Goal: Task Accomplishment & Management: Complete application form

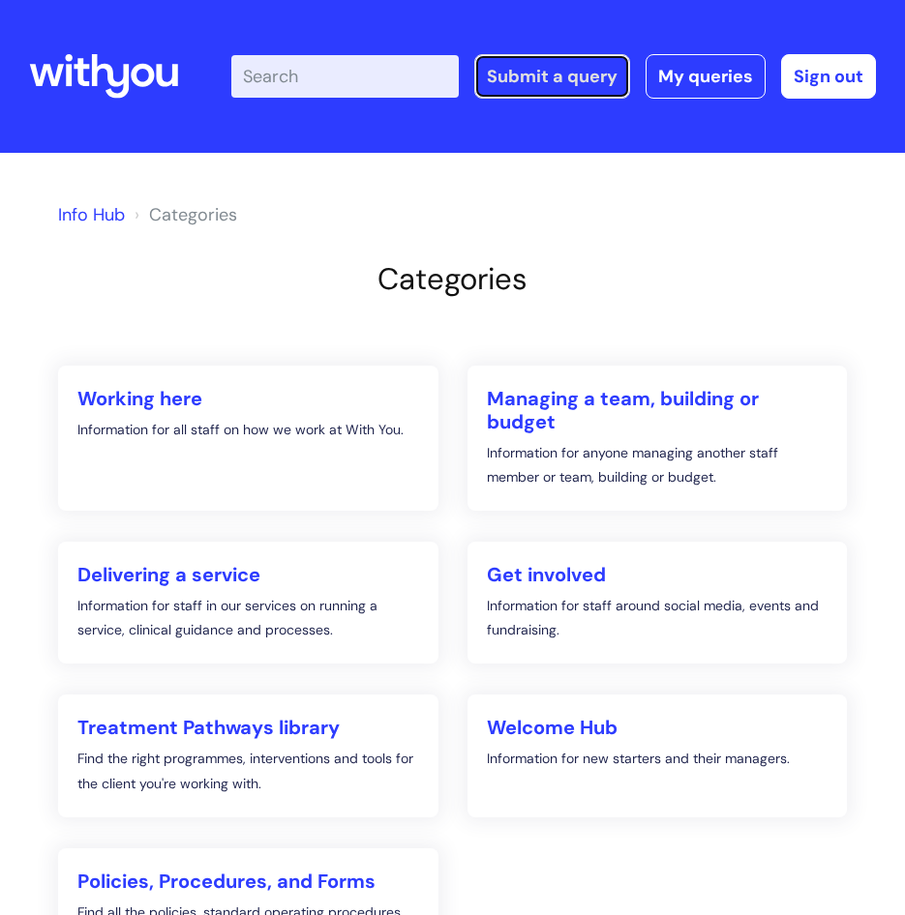
click at [579, 67] on link "Submit a query" at bounding box center [552, 76] width 156 height 45
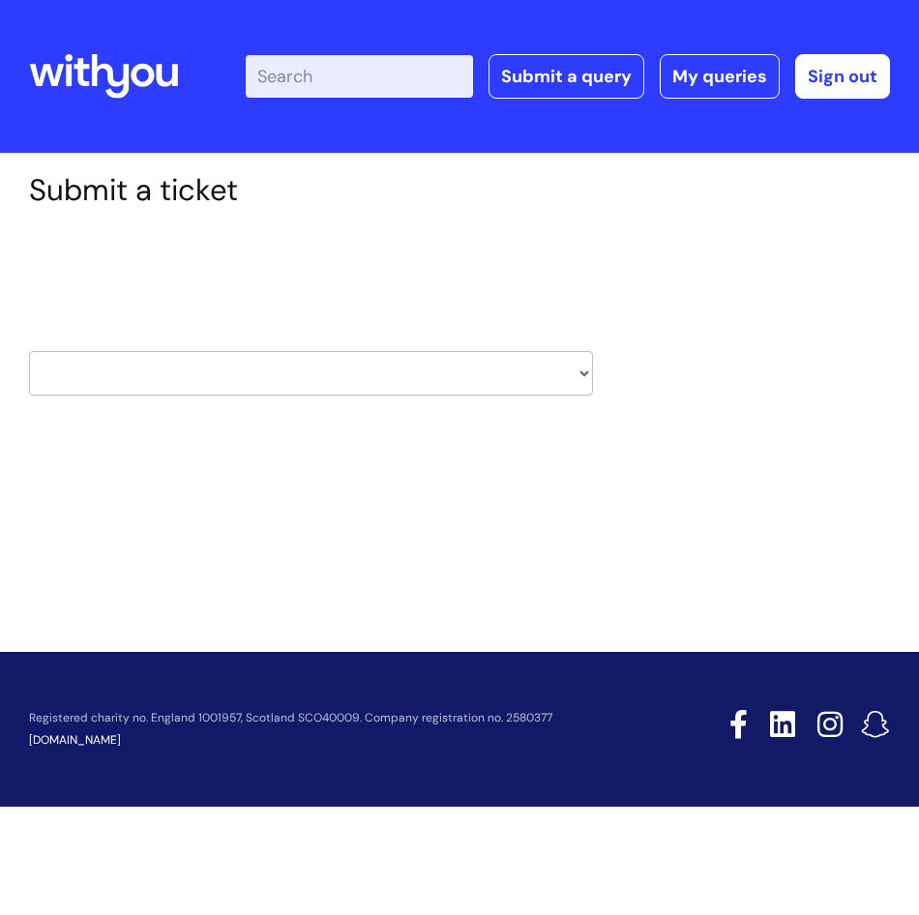
click at [404, 390] on select "HR / People IT and Support Clinical Drug Alerts Finance Accounts Data Support T…" at bounding box center [311, 373] width 564 height 45
click at [454, 389] on select "HR / People IT and Support Clinical Drug Alerts Finance Accounts Data Support T…" at bounding box center [311, 373] width 564 height 45
select select "it_and_support"
click at [29, 351] on select "HR / People IT and Support Clinical Drug Alerts Finance Accounts Data Support T…" at bounding box center [311, 373] width 564 height 45
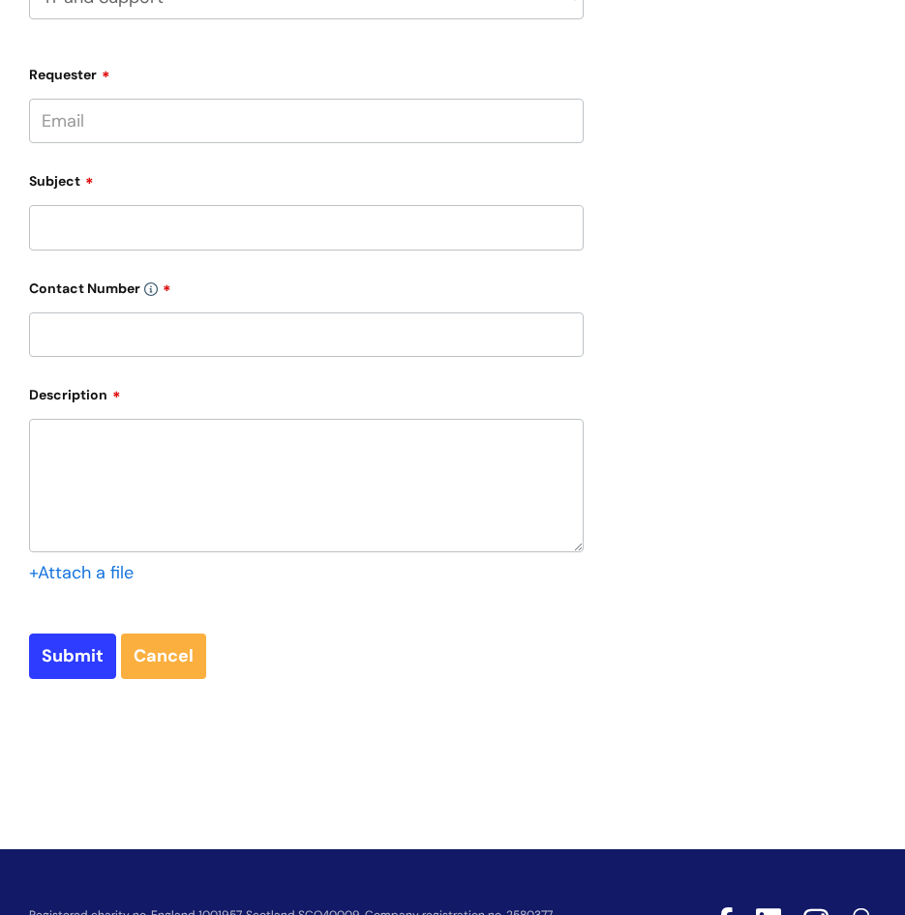
scroll to position [387, 0]
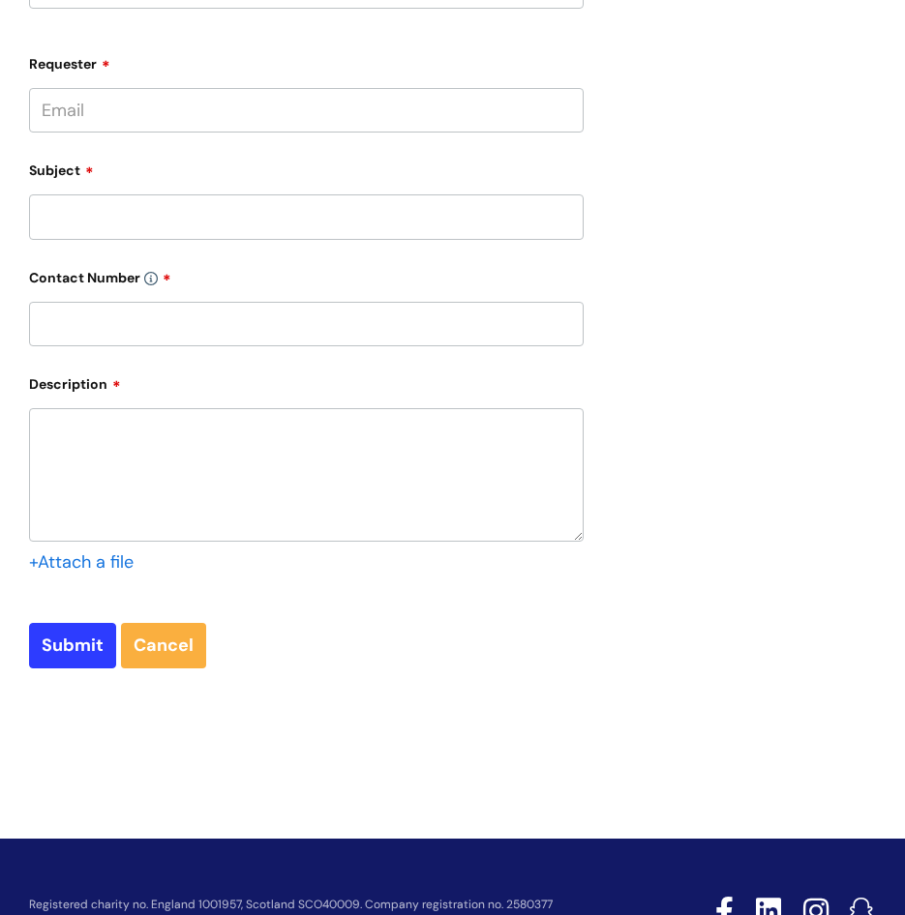
type input "[PERSON_NAME][EMAIL_ADDRESS][PERSON_NAME][DOMAIN_NAME]"
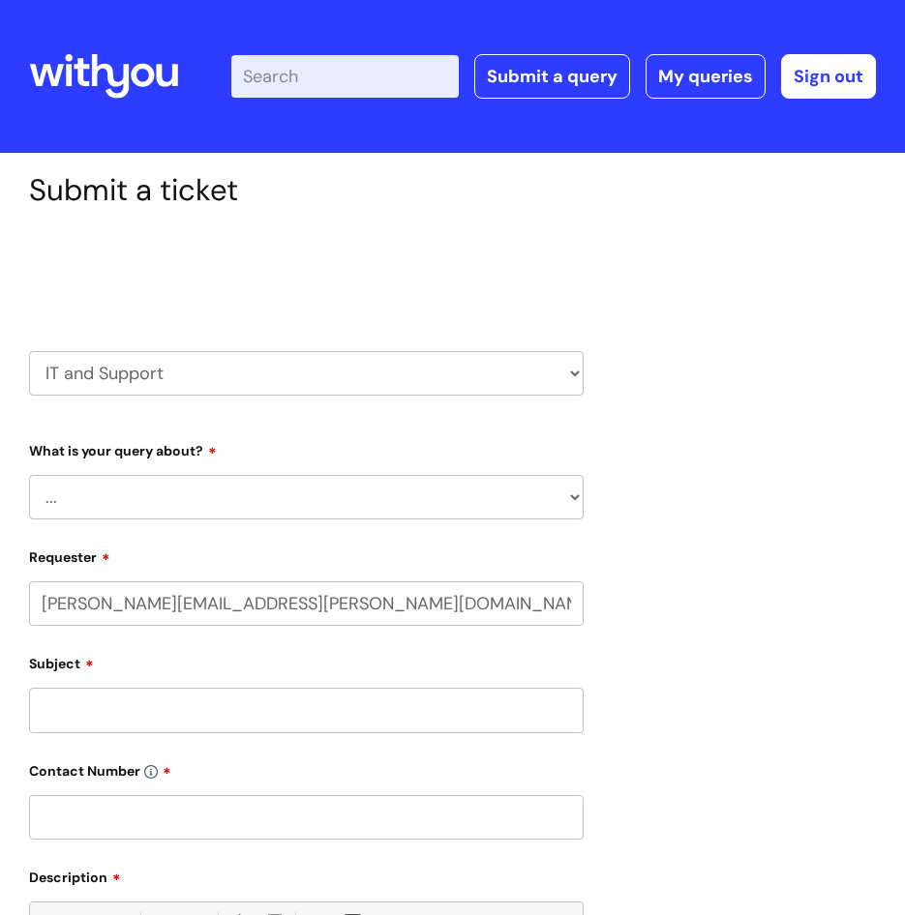
select select "80004286546"
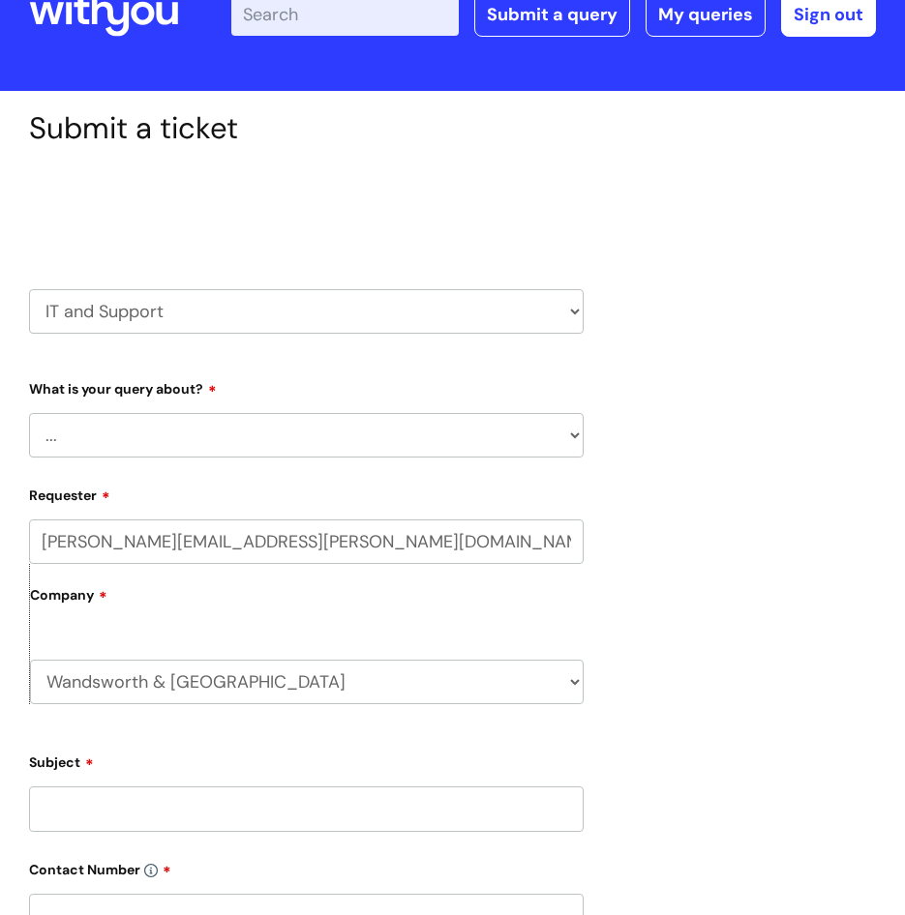
scroll to position [97, 0]
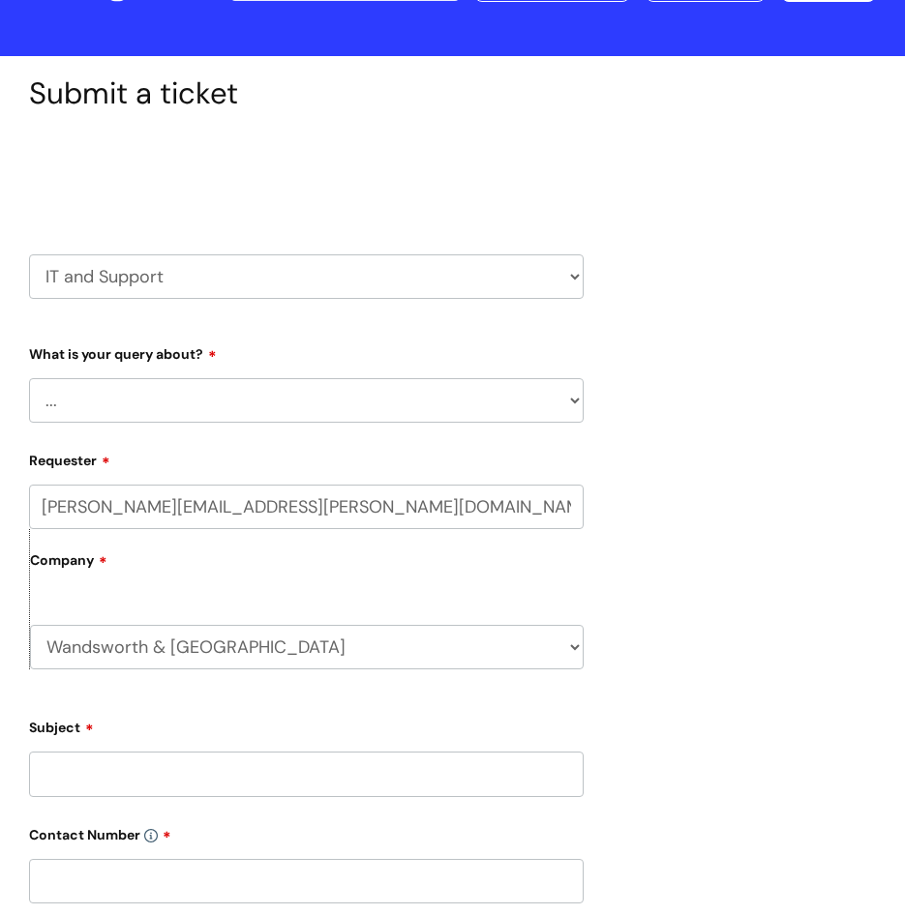
click at [571, 511] on input "[PERSON_NAME][EMAIL_ADDRESS][PERSON_NAME][DOMAIN_NAME]" at bounding box center [306, 507] width 554 height 45
click at [556, 644] on select "Wandsworth & Richmond WithYou Current Staff" at bounding box center [306, 647] width 553 height 45
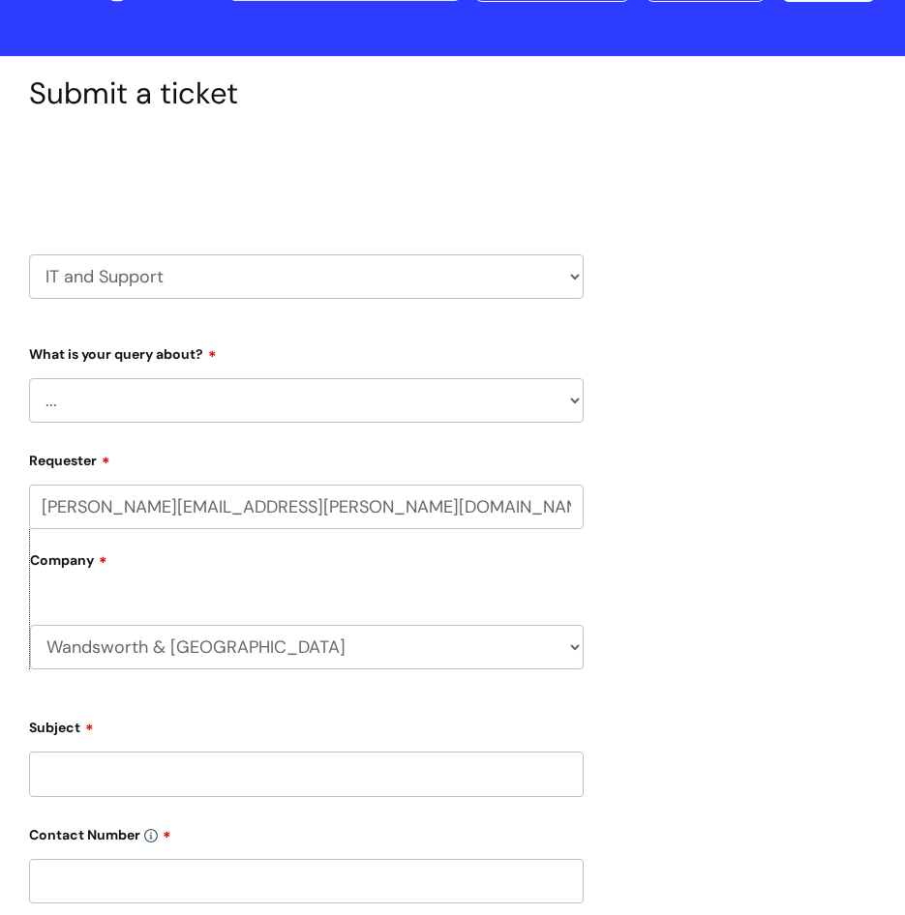
select select "80004418241"
click at [30, 625] on select "Wandsworth & Richmond WithYou Current Staff" at bounding box center [306, 647] width 553 height 45
drag, startPoint x: 254, startPoint y: 628, endPoint x: 271, endPoint y: 627, distance: 16.5
click at [268, 627] on select "Wandsworth & Richmond WithYou Current Staff" at bounding box center [306, 647] width 553 height 45
